Goal: Navigation & Orientation: Find specific page/section

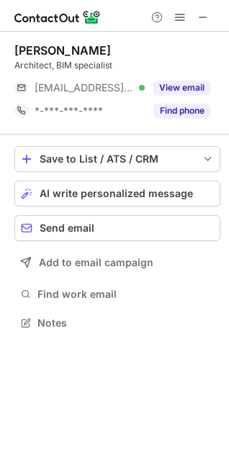
scroll to position [312, 229]
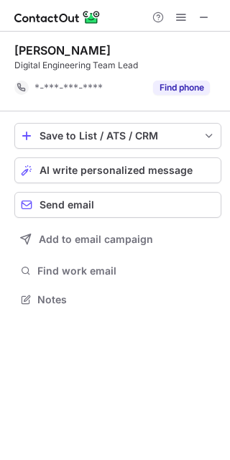
scroll to position [289, 230]
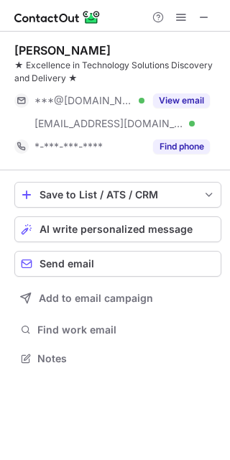
scroll to position [348, 230]
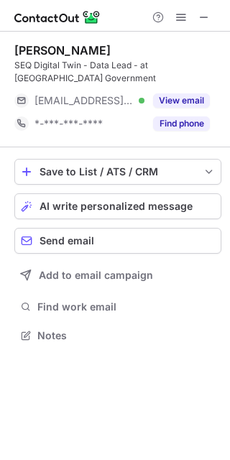
scroll to position [325, 230]
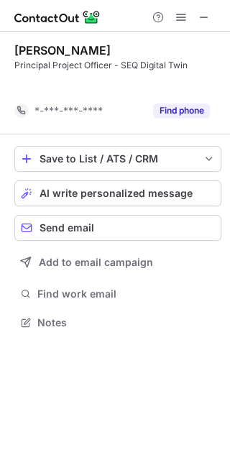
scroll to position [289, 230]
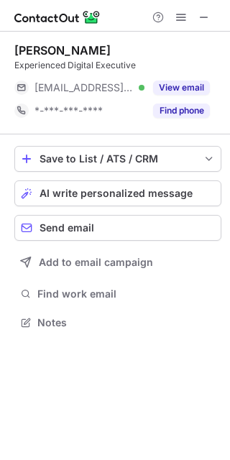
scroll to position [312, 230]
